Goal: Transaction & Acquisition: Purchase product/service

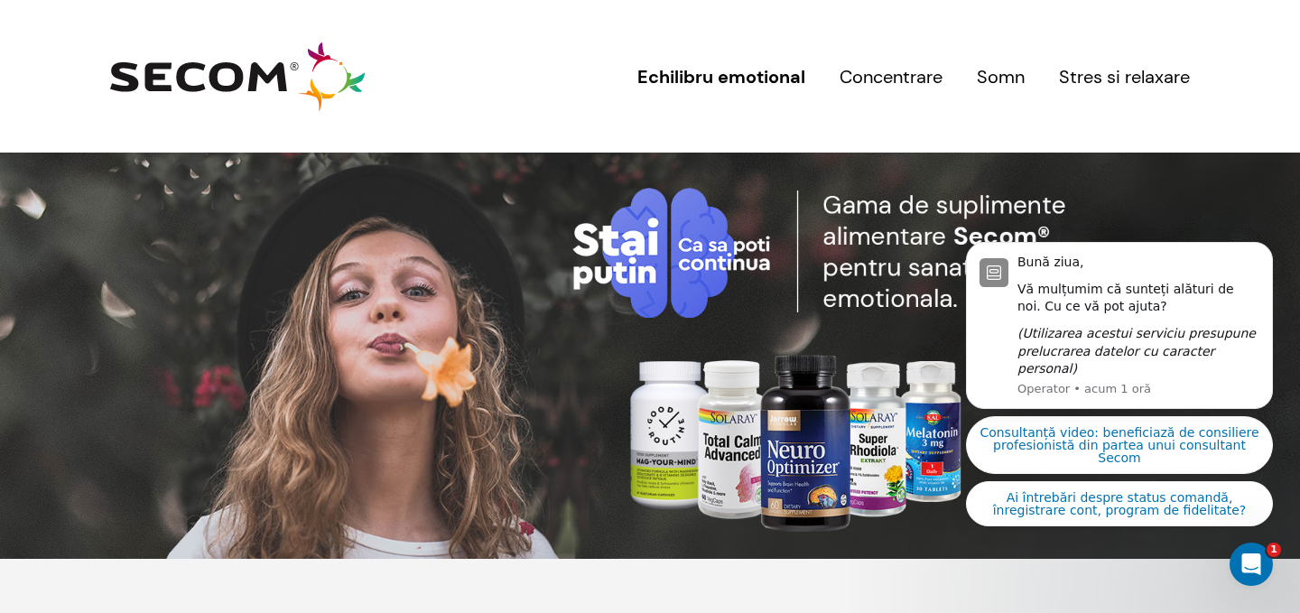
click at [888, 79] on link "Concentrare" at bounding box center [891, 77] width 103 height 42
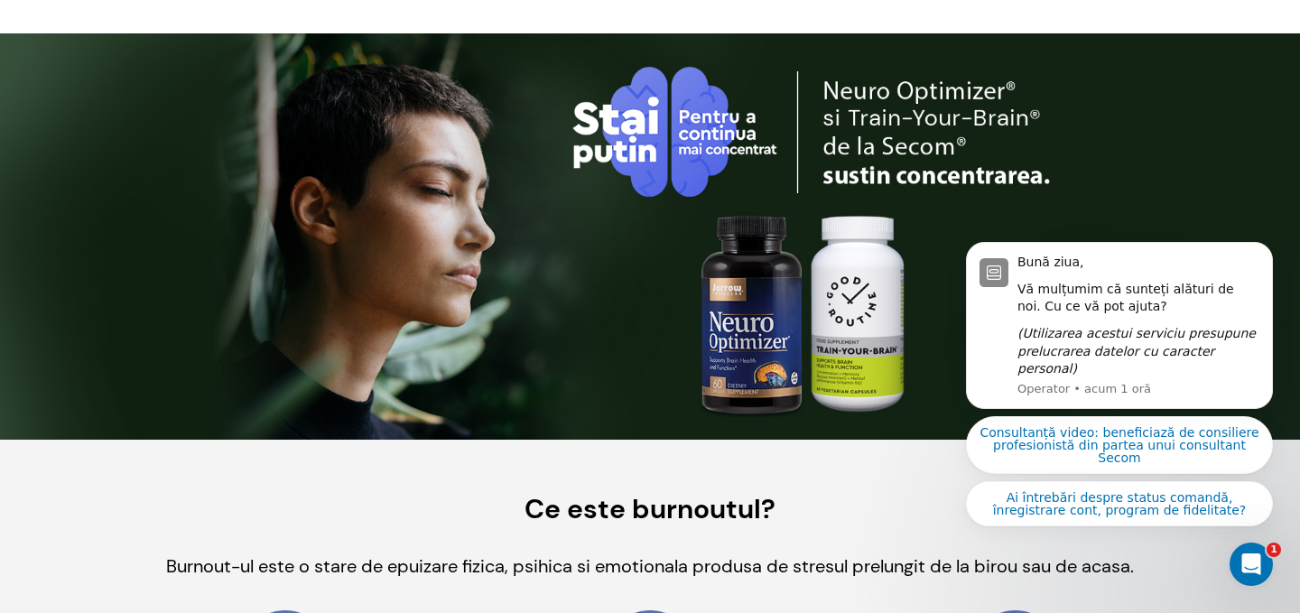
scroll to position [124, 0]
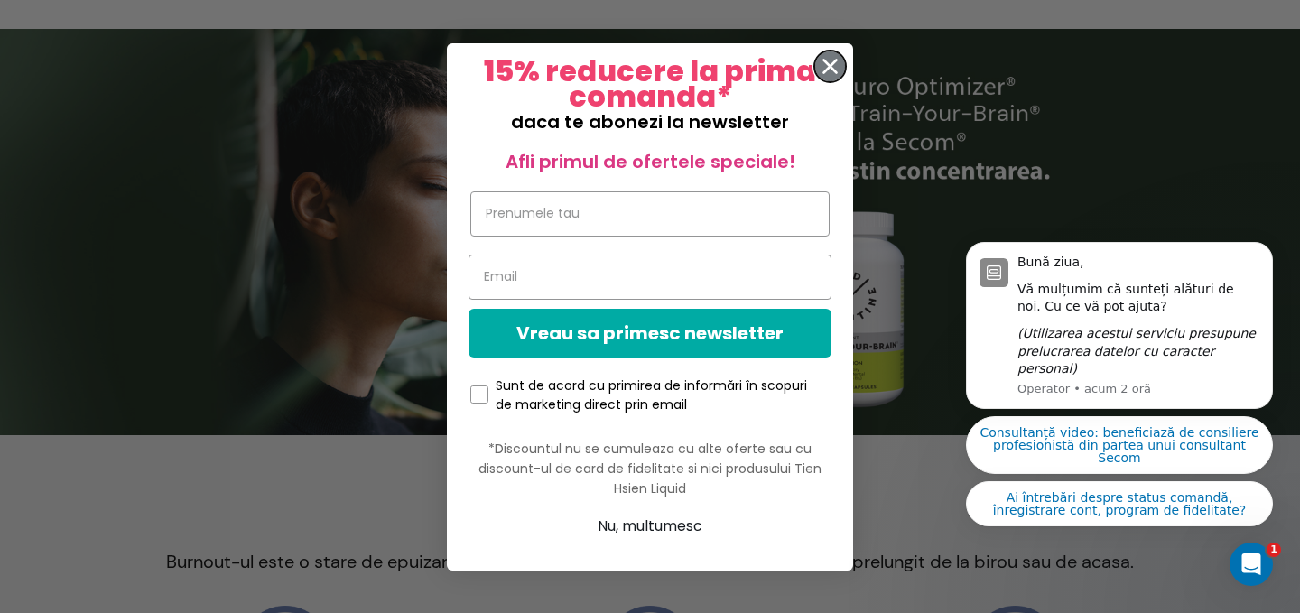
click at [833, 61] on icon "Close dialog" at bounding box center [830, 66] width 13 height 13
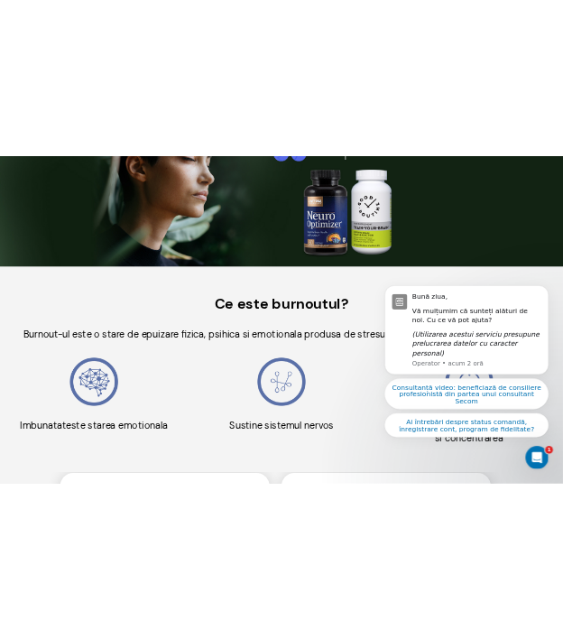
scroll to position [201, 0]
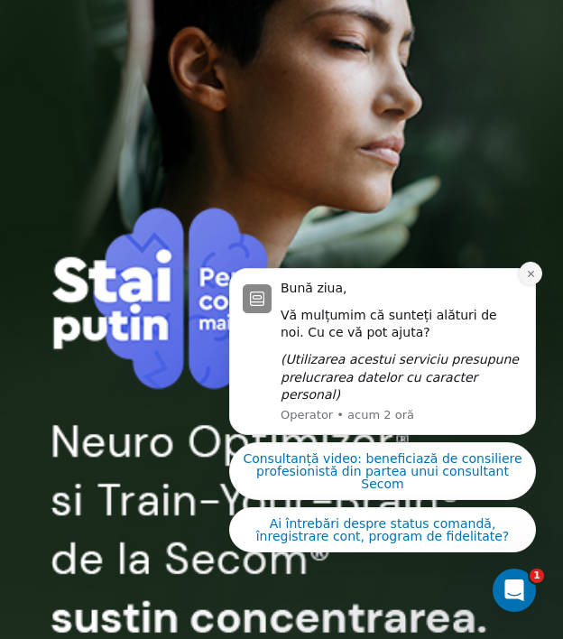
click at [534, 279] on icon "Dismiss notification" at bounding box center [531, 274] width 10 height 10
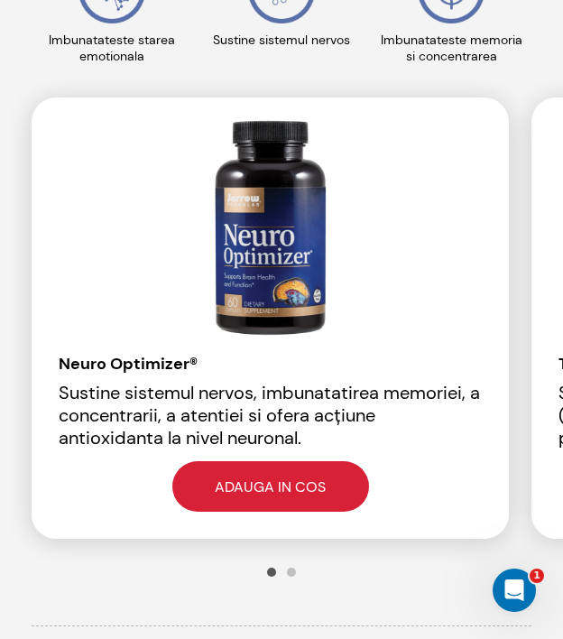
scroll to position [1365, 0]
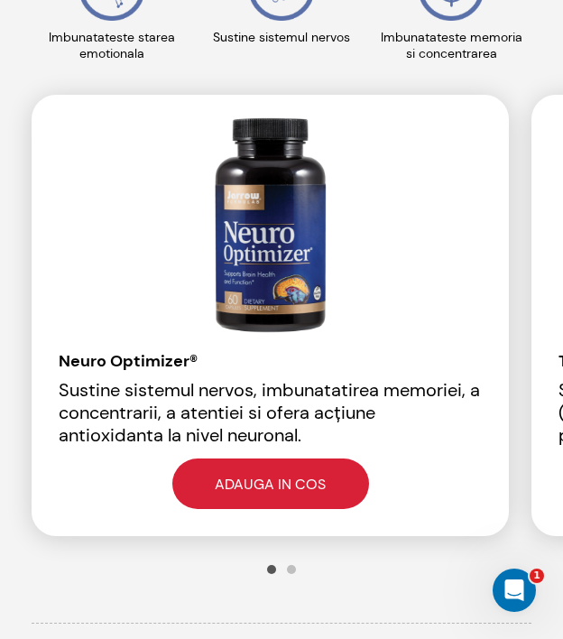
click at [291, 572] on button "2" at bounding box center [291, 569] width 9 height 9
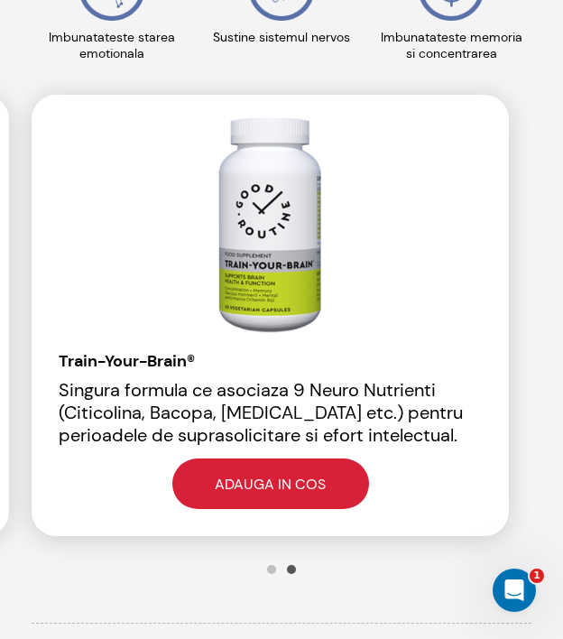
click at [267, 572] on li "1" at bounding box center [271, 569] width 9 height 9
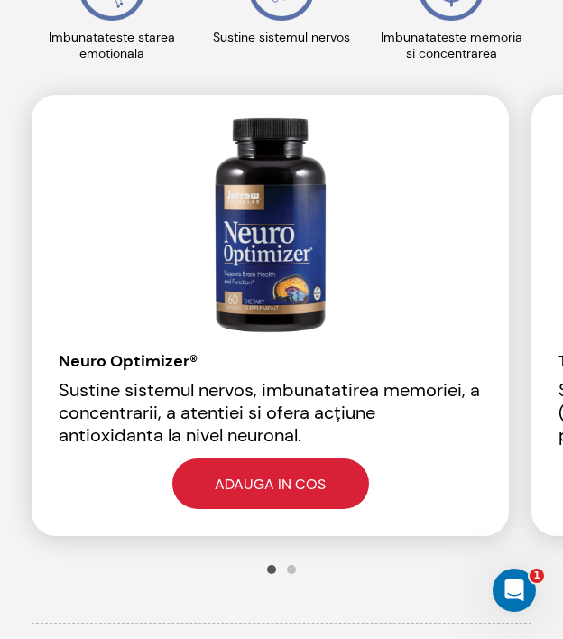
click at [293, 481] on link "Adauga in cos" at bounding box center [270, 484] width 197 height 51
